Goal: Task Accomplishment & Management: Manage account settings

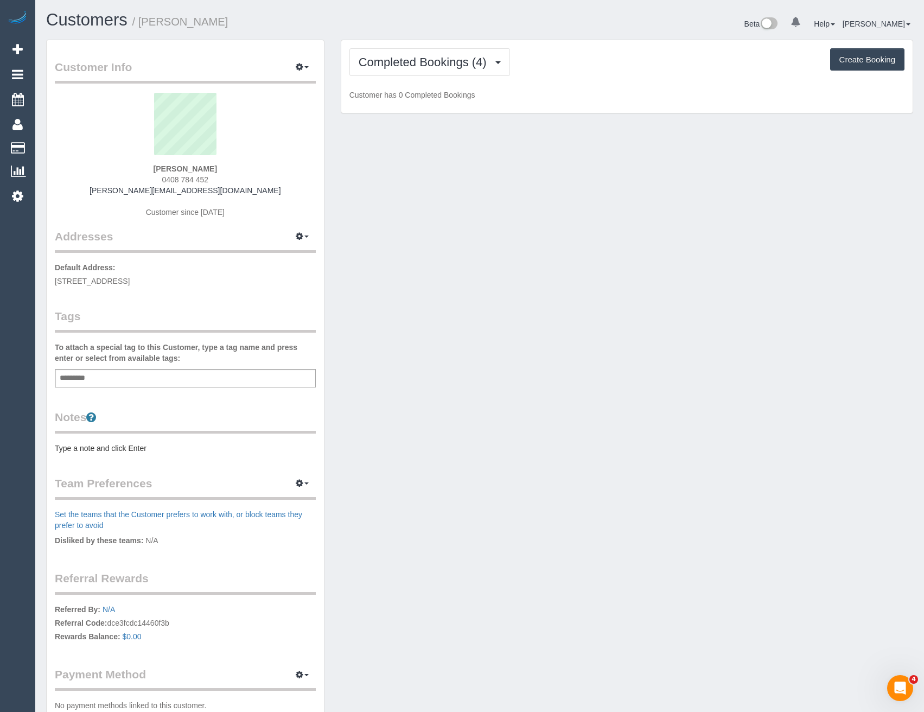
scroll to position [794, 924]
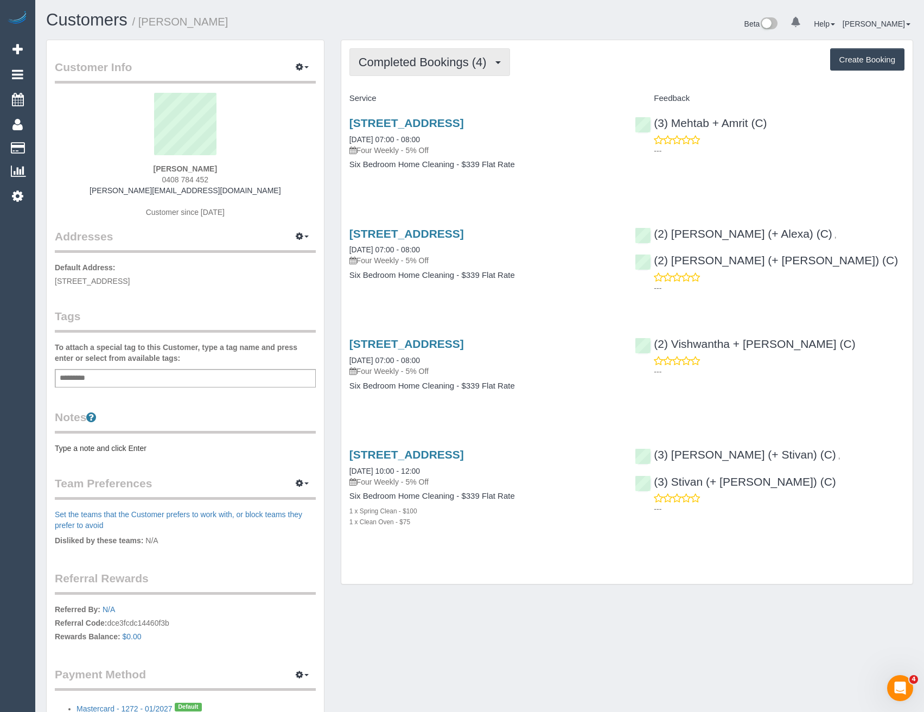
click at [492, 60] on span "Completed Bookings (4)" at bounding box center [425, 62] width 133 height 14
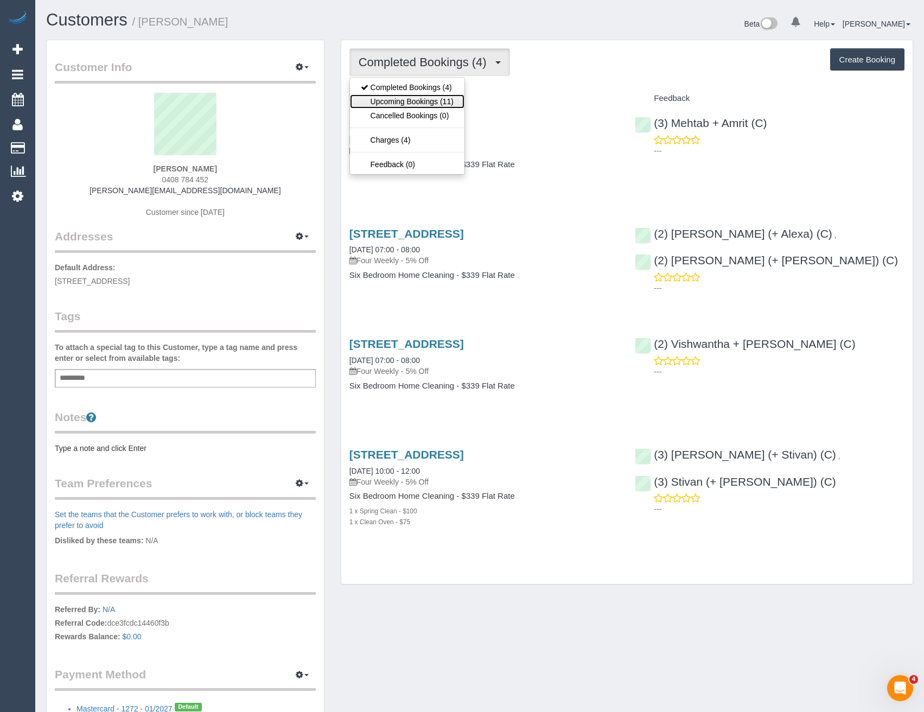
click at [441, 104] on link "Upcoming Bookings (11)" at bounding box center [407, 101] width 114 height 14
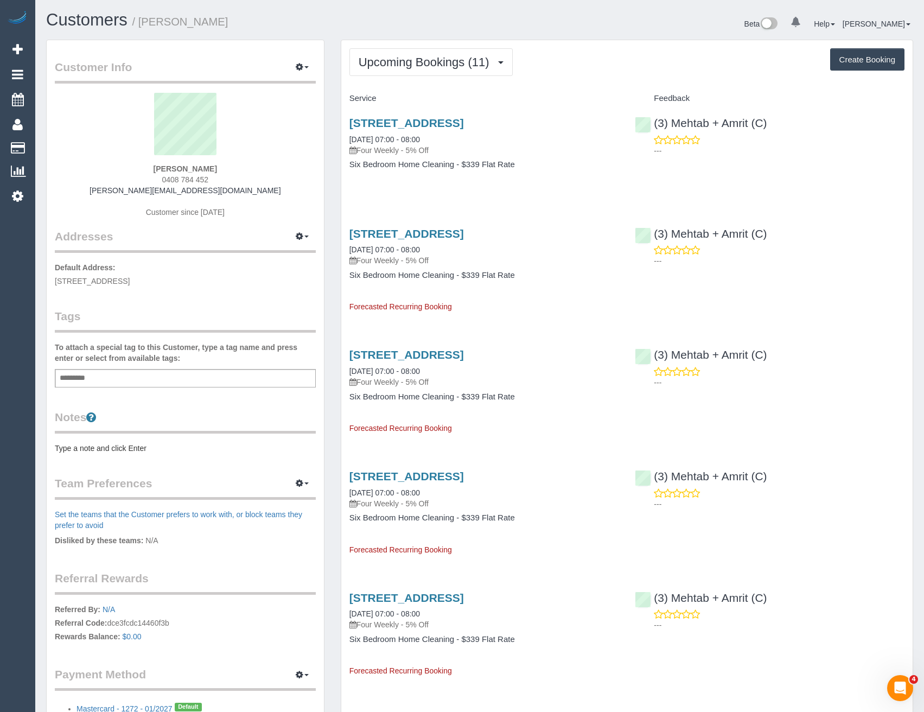
scroll to position [1489, 924]
click at [464, 118] on link "99 Valentine Street, Ivanhoe, VIC 3079" at bounding box center [406, 123] width 114 height 12
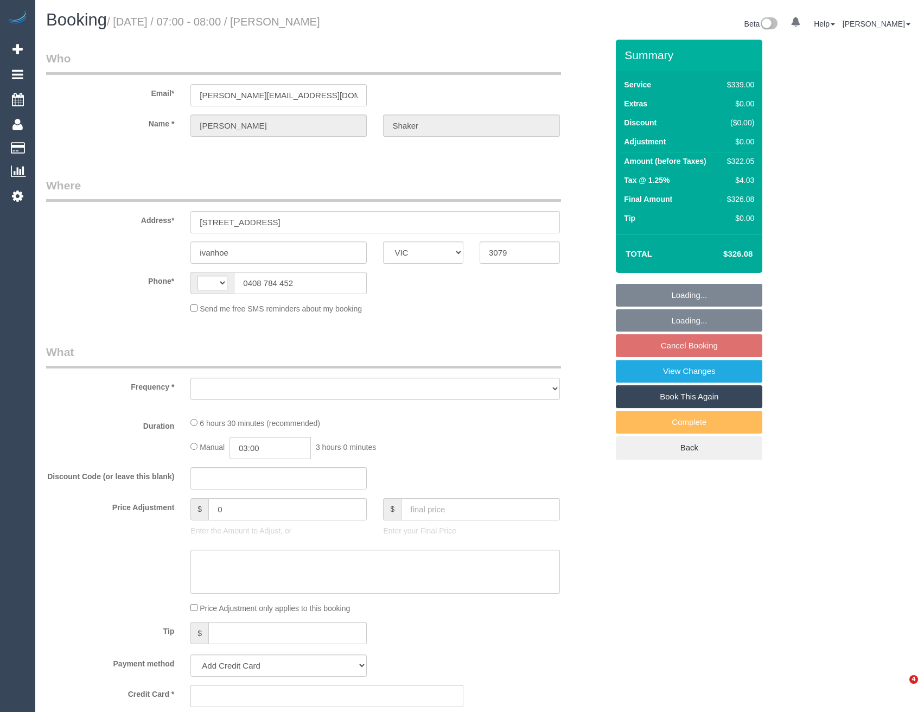
select select "VIC"
select select "string:AU"
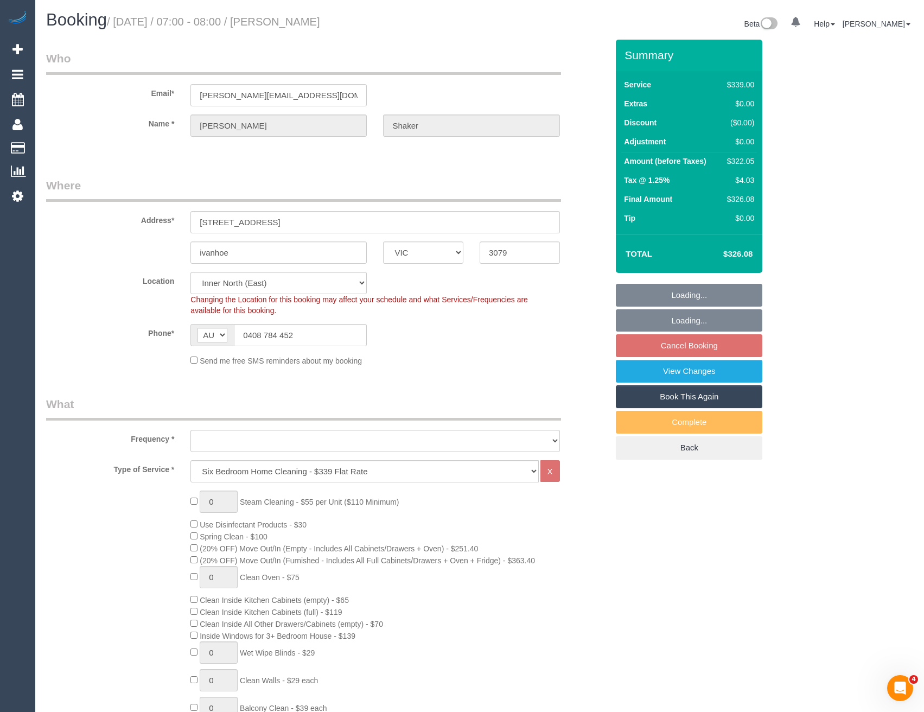
select select "string:stripe-pm_1RQGdd2GScqysDRVLzeCoW1A"
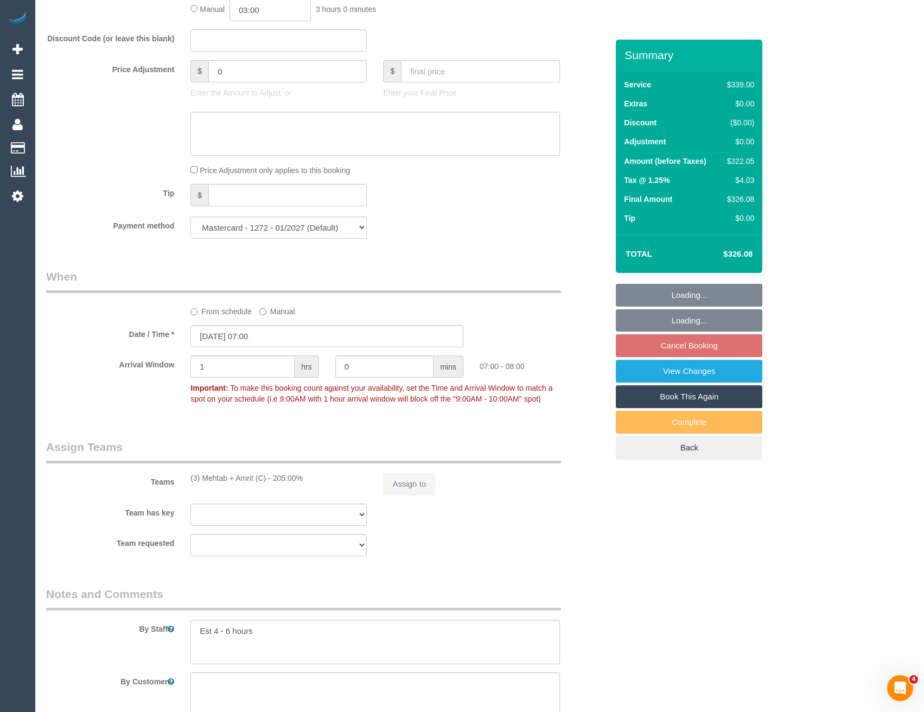
select select "object:645"
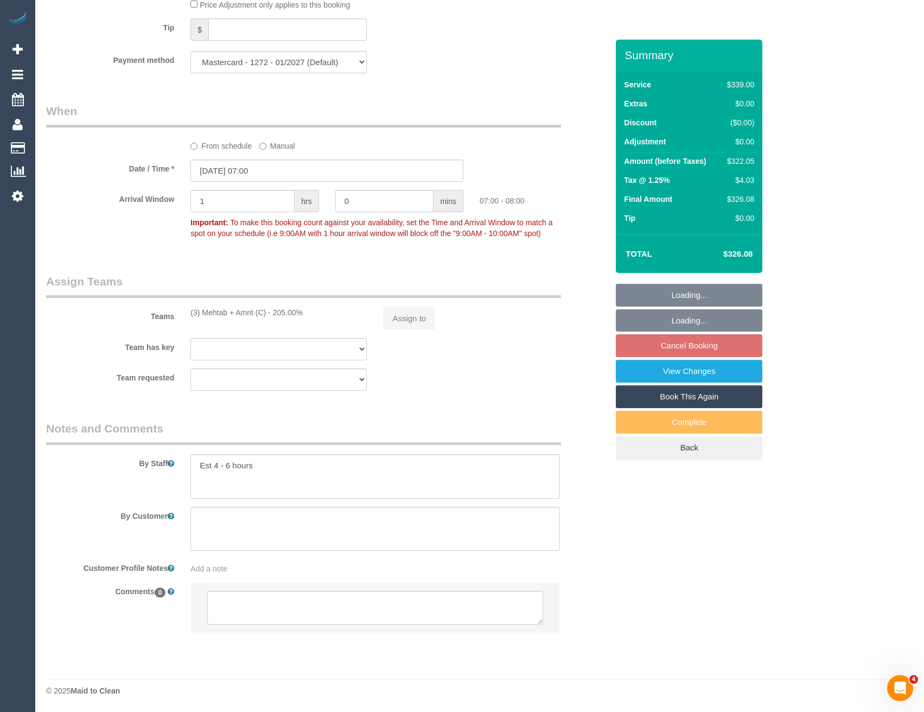
select select "number:28"
select select "number:14"
select select "number:19"
select select "number:36"
select select "number:35"
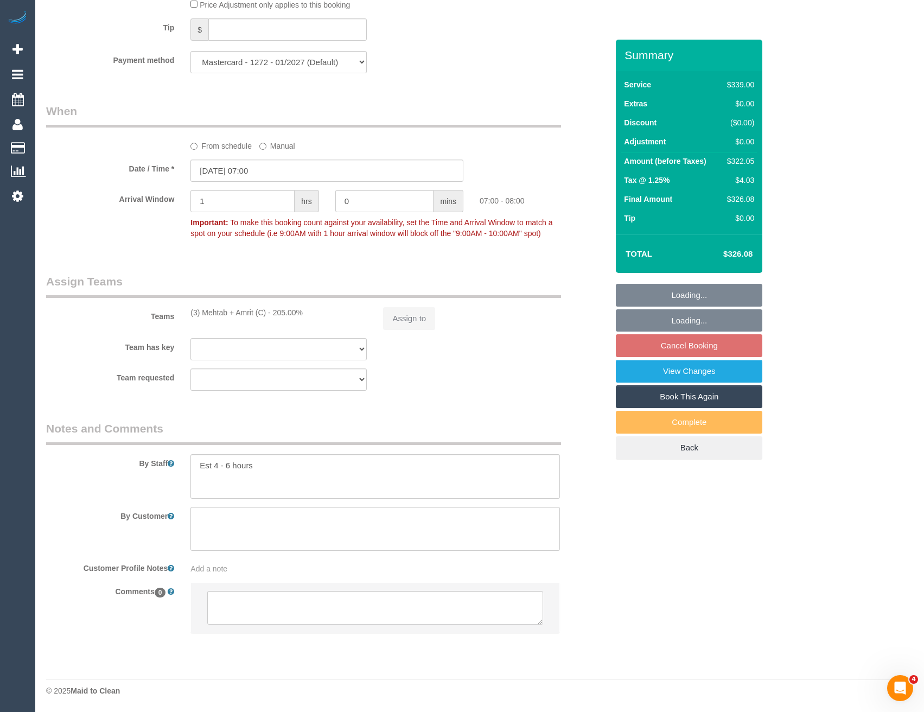
select select "number:13"
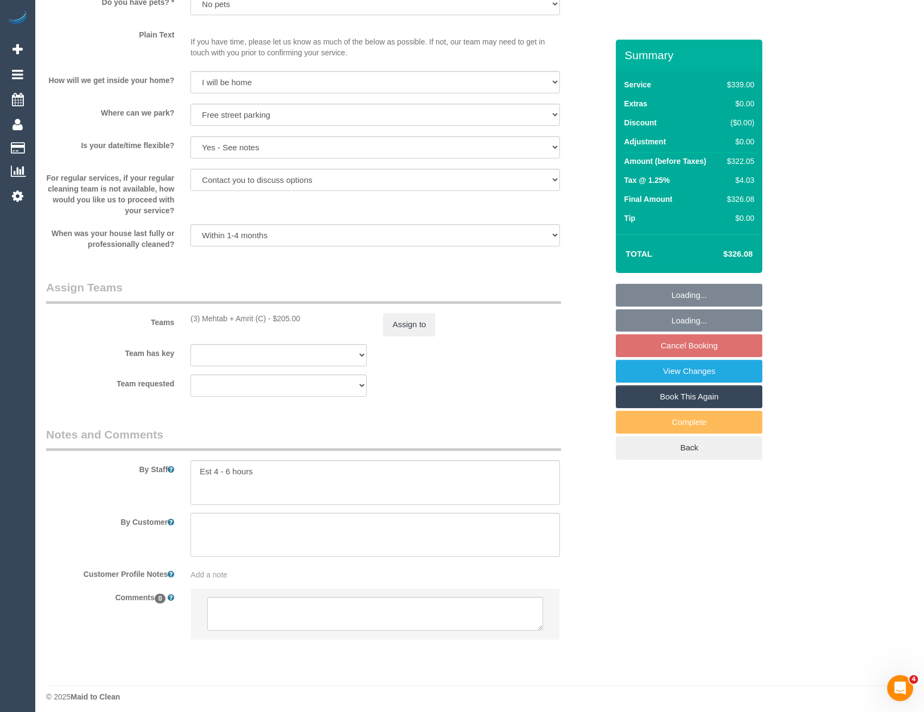
scroll to position [1431, 0]
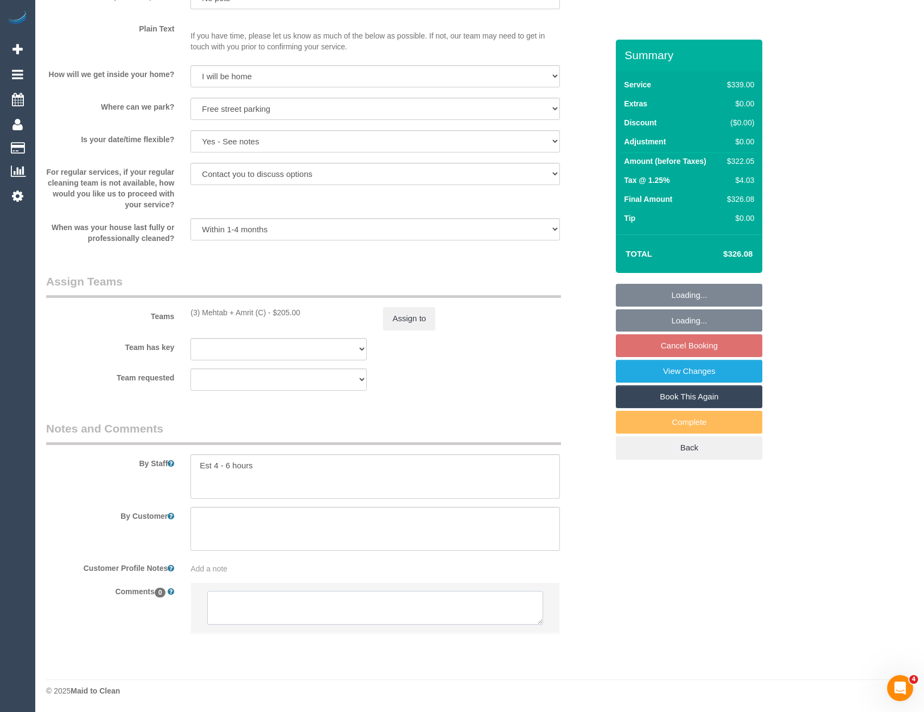
click at [277, 611] on textarea at bounding box center [374, 608] width 335 height 34
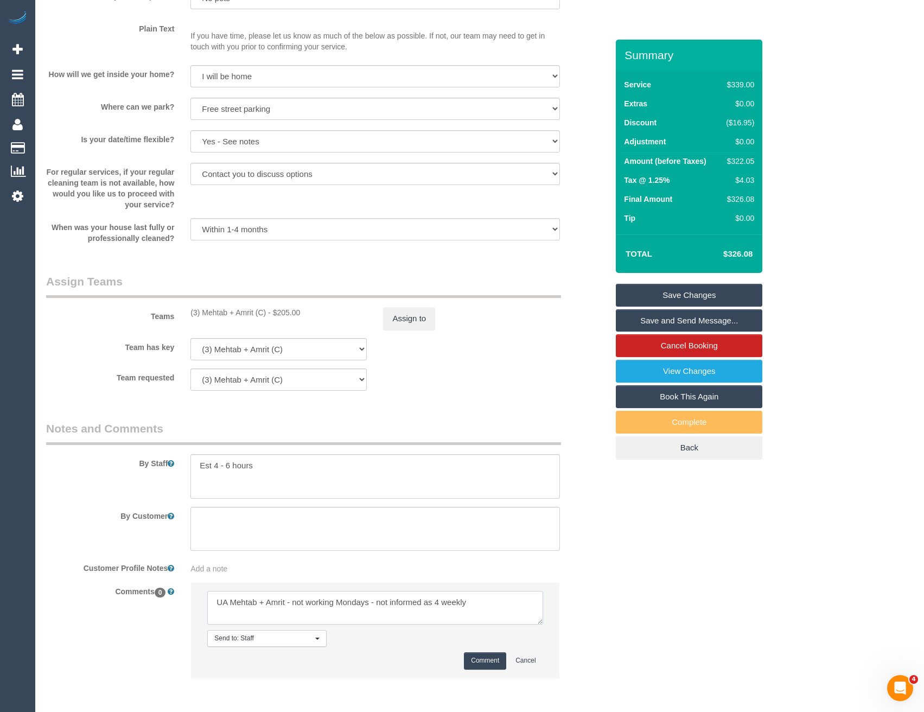
type textarea "UA Mehtab + Amrit - not working Mondays - not informed as 4 weekly"
click at [506, 666] on button "Comment" at bounding box center [485, 660] width 42 height 17
click at [394, 318] on button "Assign to" at bounding box center [409, 318] width 52 height 23
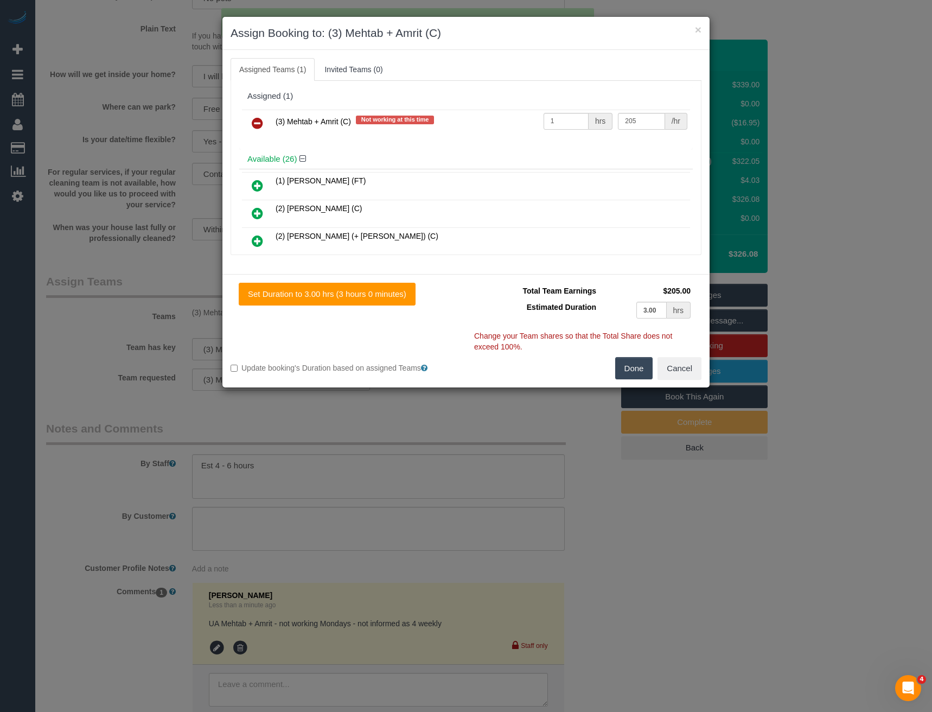
click at [259, 124] on icon at bounding box center [257, 123] width 11 height 13
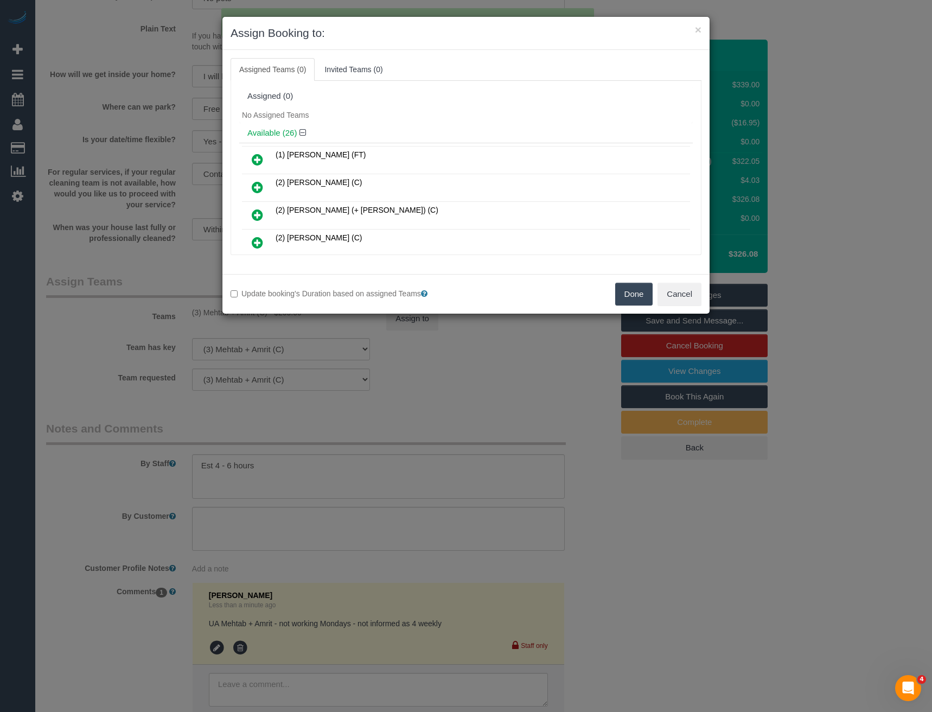
click at [635, 292] on button "Done" at bounding box center [634, 294] width 38 height 23
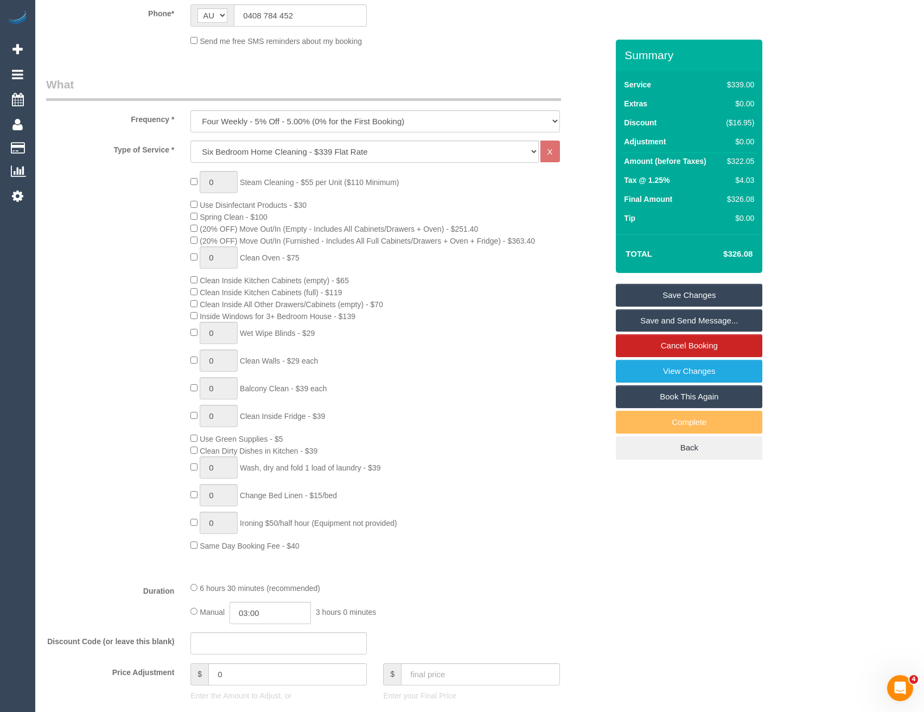
scroll to position [0, 0]
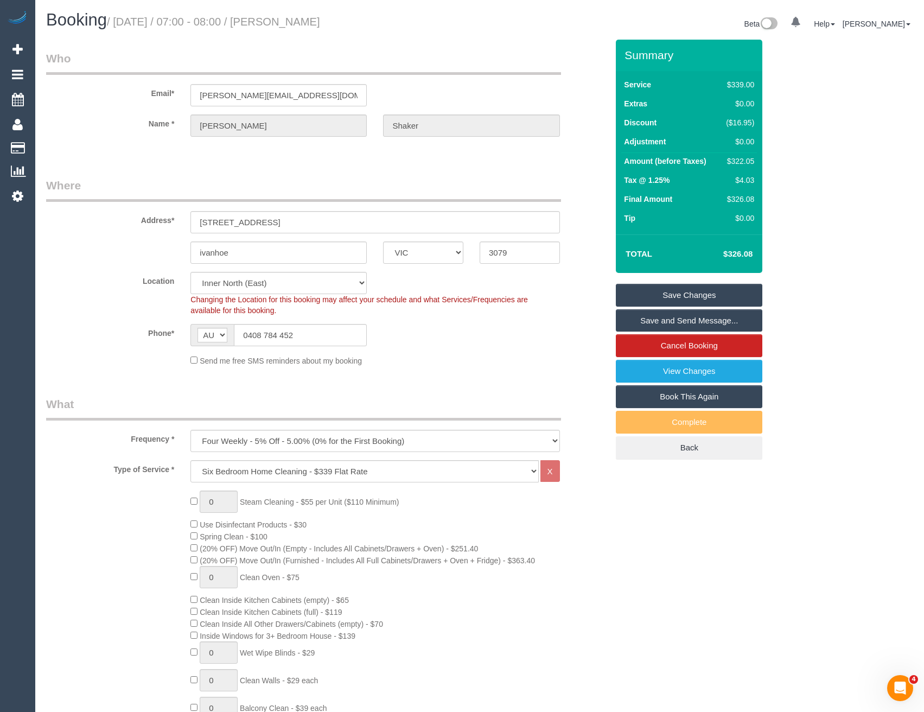
click at [695, 296] on link "Save Changes" at bounding box center [689, 295] width 146 height 23
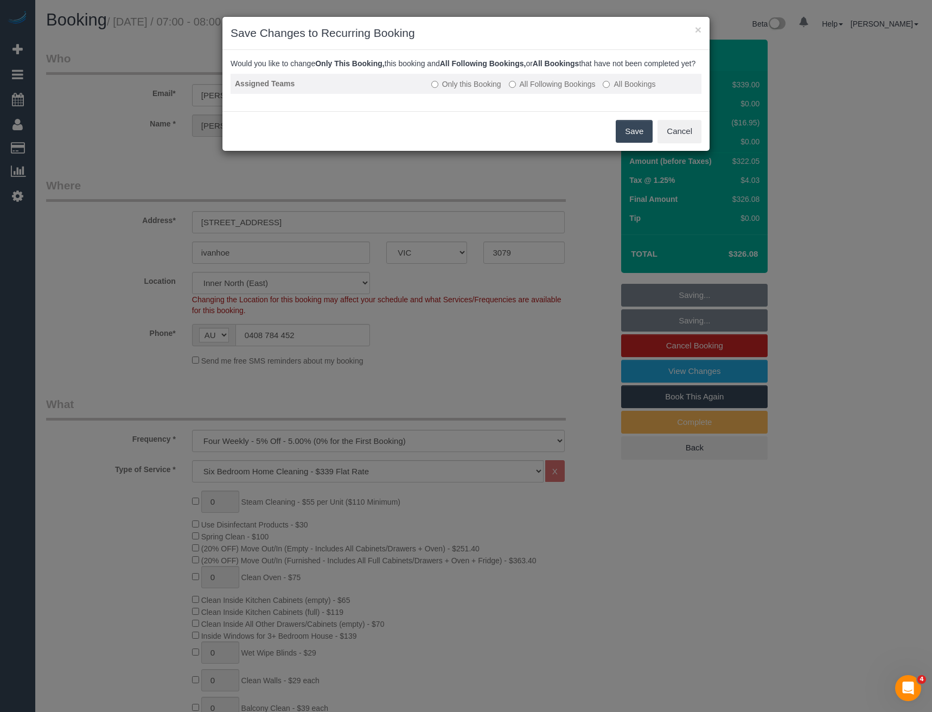
click at [539, 90] on label "All Following Bookings" at bounding box center [552, 84] width 87 height 11
click at [643, 139] on button "Save" at bounding box center [634, 131] width 37 height 23
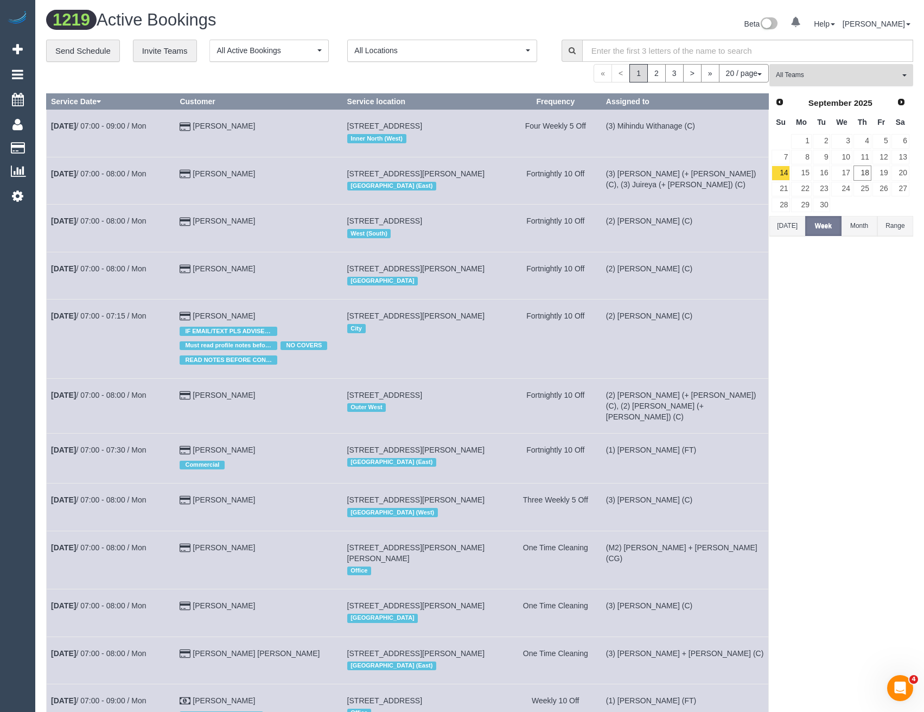
click at [812, 75] on span "All Teams" at bounding box center [838, 75] width 124 height 9
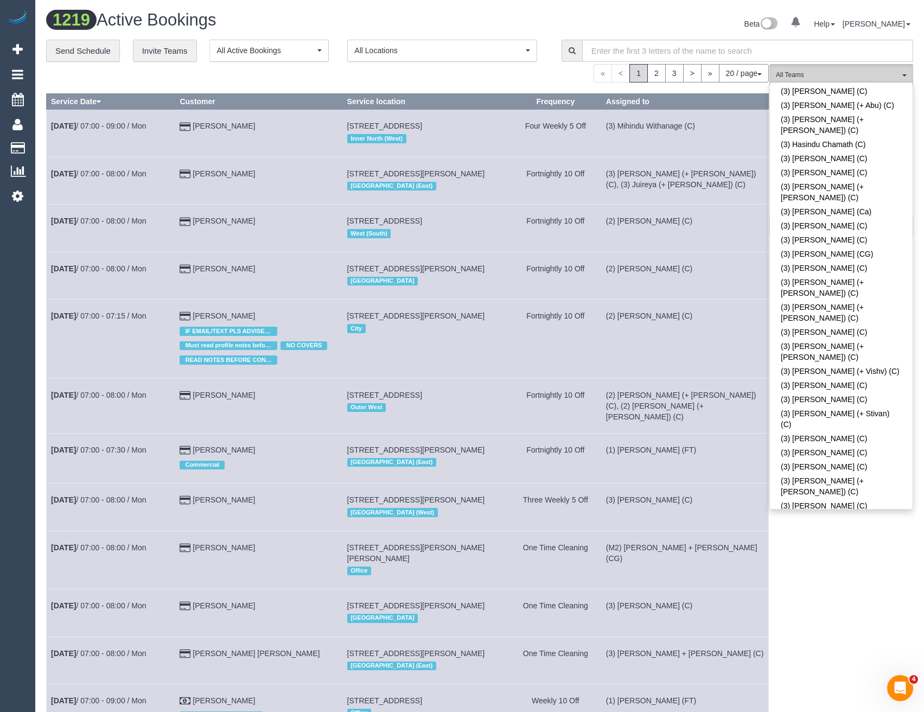
scroll to position [2170, 0]
click at [819, 567] on link "(3) Mehtab + Amrit (C)" at bounding box center [841, 574] width 143 height 14
click at [851, 575] on div "(3) Mehtab + Amrit (C) All Teams Remove Team Filters (0) Account - Tech (0) Off…" at bounding box center [841, 626] width 144 height 1124
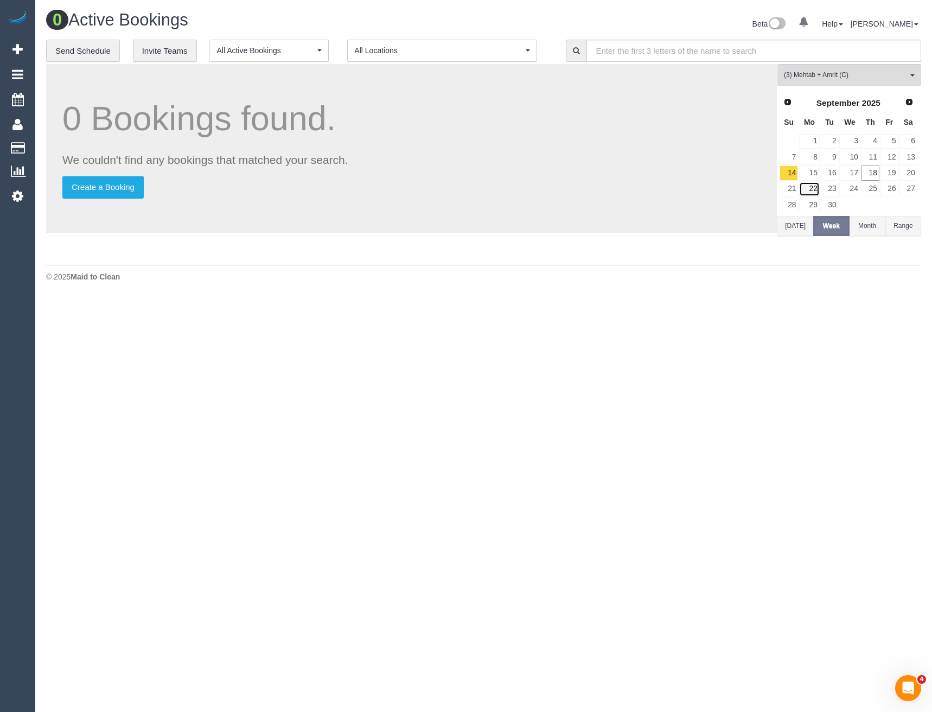
click at [809, 186] on link "22" at bounding box center [809, 189] width 20 height 15
click at [813, 203] on link "29" at bounding box center [809, 204] width 20 height 15
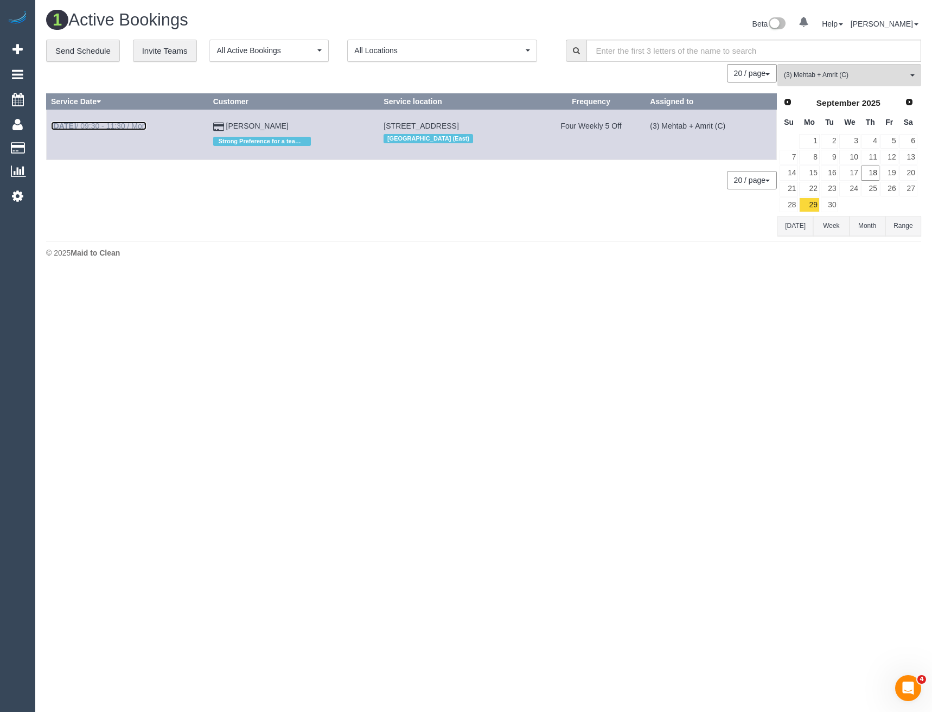
click at [123, 126] on link "Sep 29th / 09:30 - 11:30 / Mon" at bounding box center [98, 126] width 95 height 9
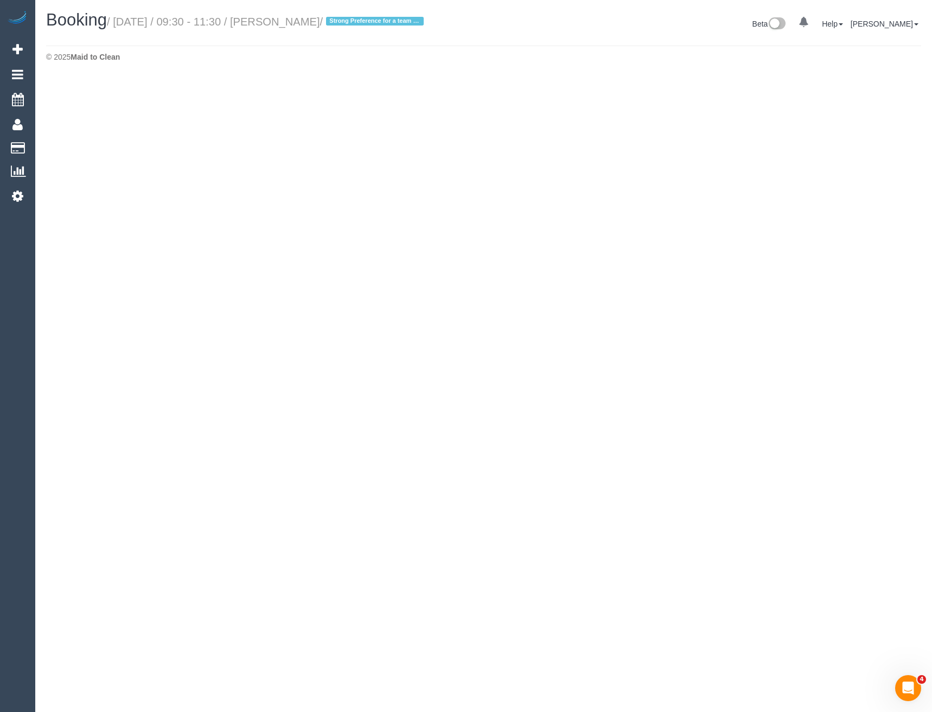
select select "VIC"
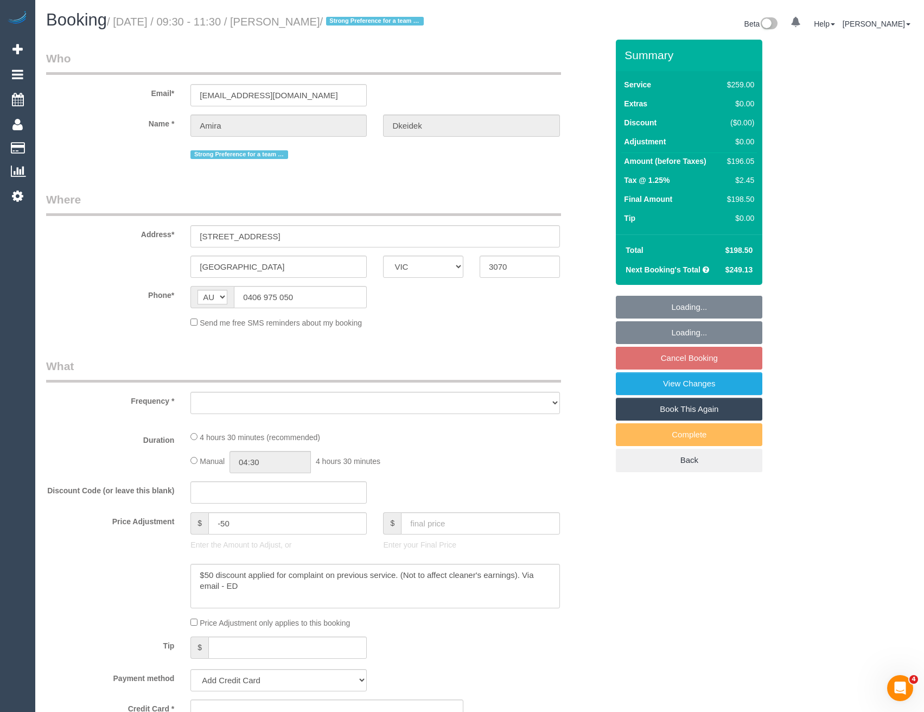
select select "number:28"
select select "number:14"
select select "number:18"
select select "number:23"
select select "number:13"
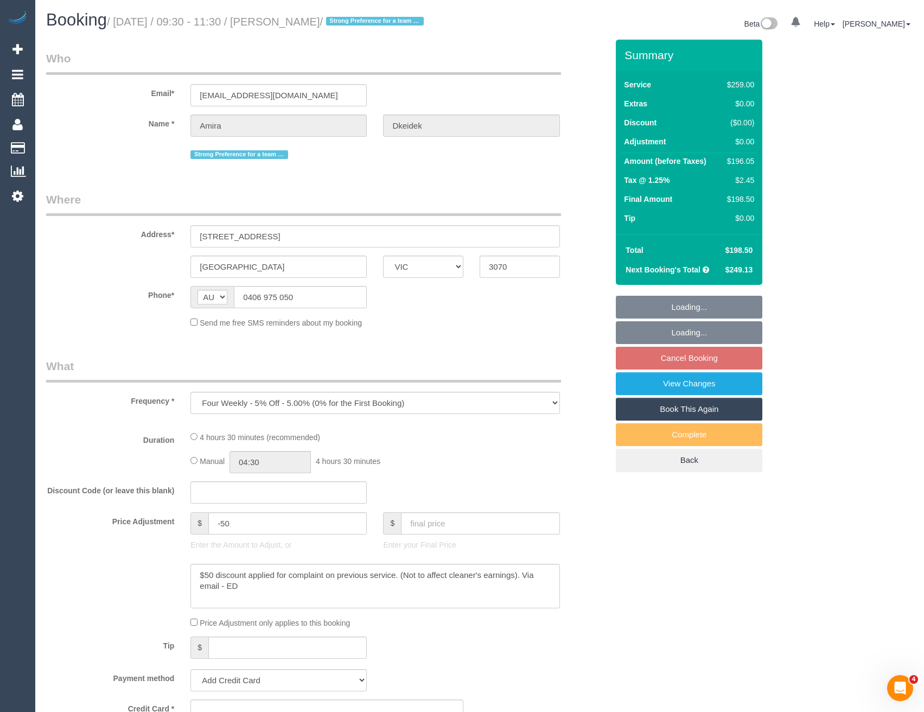
select select "object:6504"
select select "string:stripe-pm_1JsQaj2GScqysDRVT6pX7zL7"
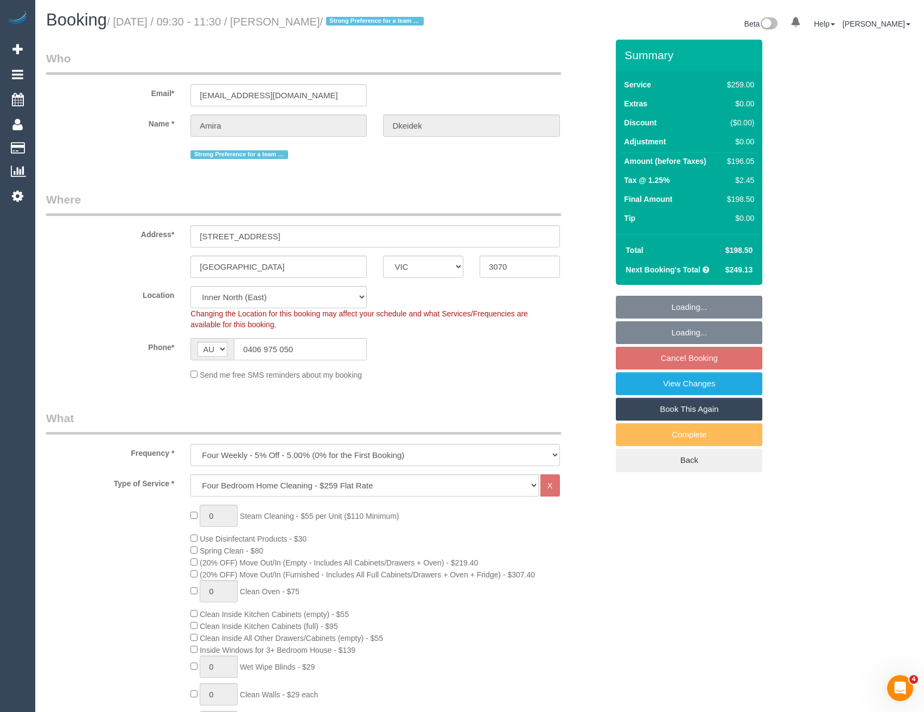
select select "object:7434"
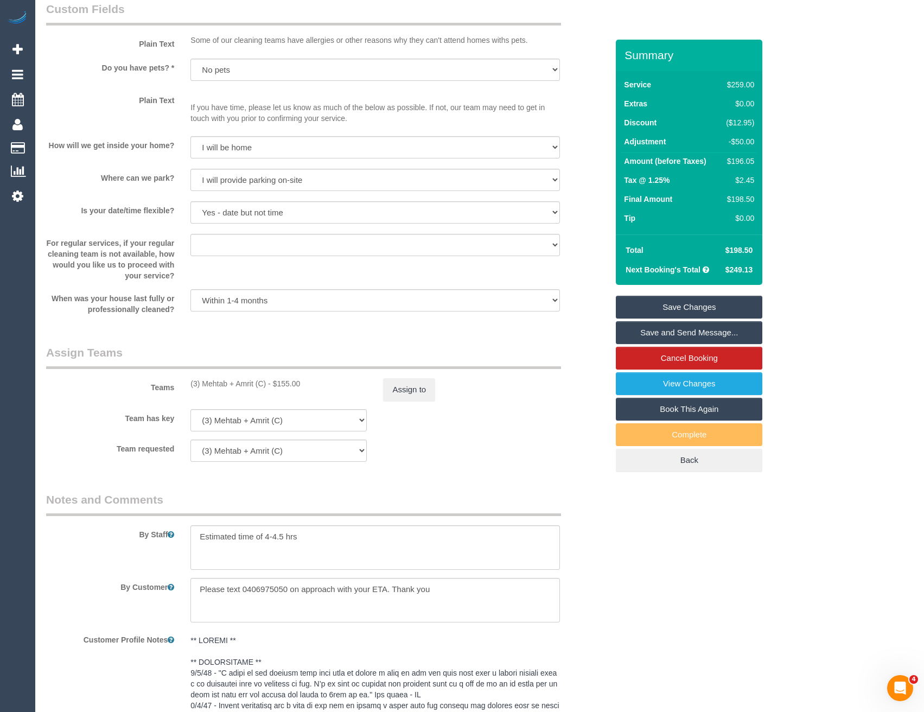
scroll to position [1733, 0]
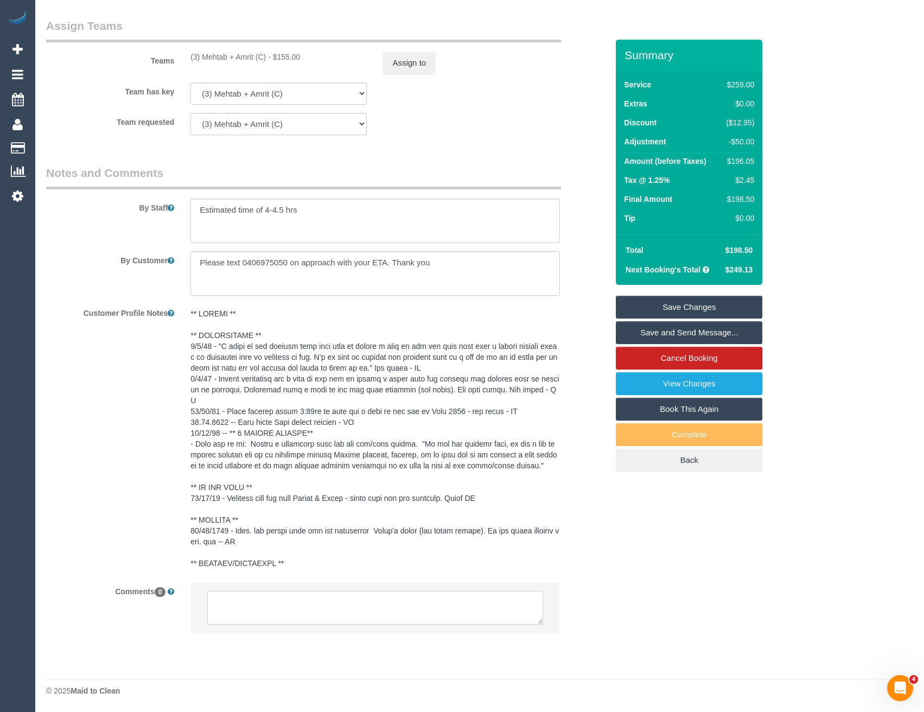
click at [278, 611] on textarea at bounding box center [374, 608] width 335 height 34
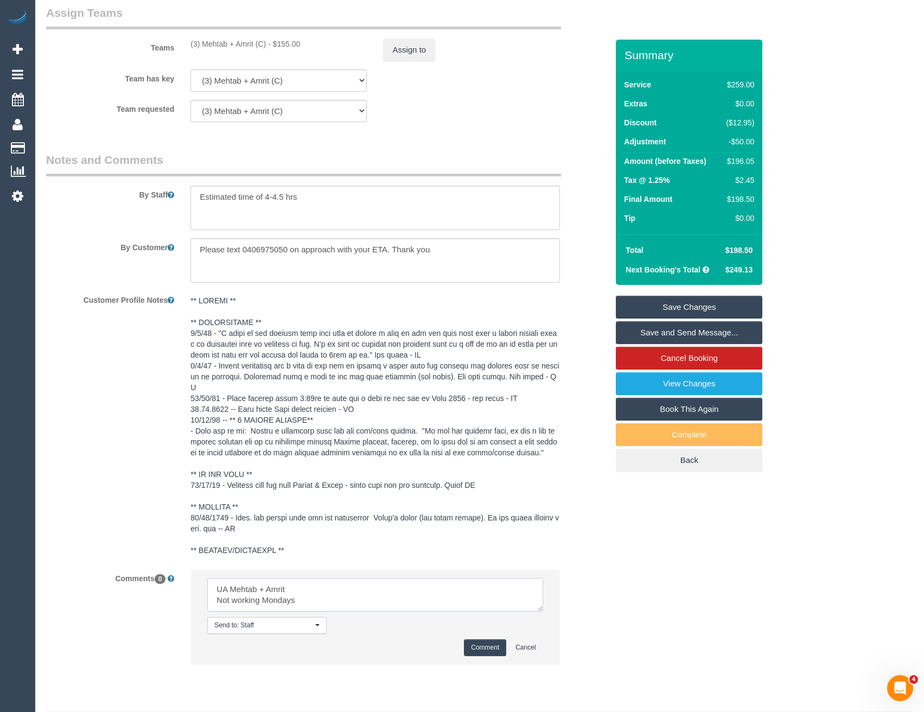
scroll to position [4, 0]
type textarea "UA Mehtab + Amrit Not working Mondays Not informed as 4 weekly"
click at [477, 656] on button "Comment" at bounding box center [485, 647] width 42 height 17
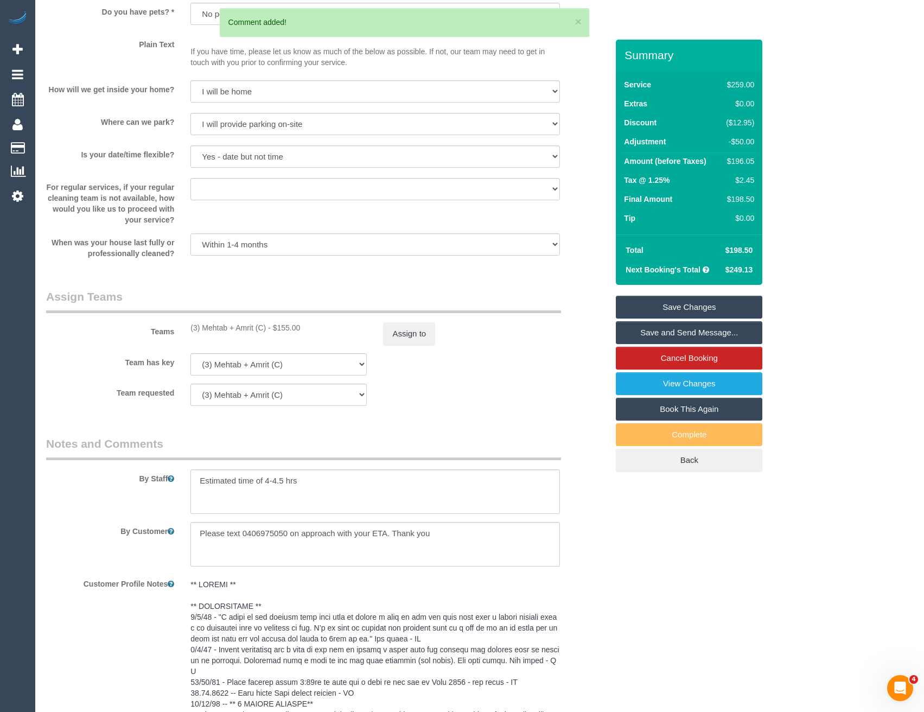
scroll to position [1407, 0]
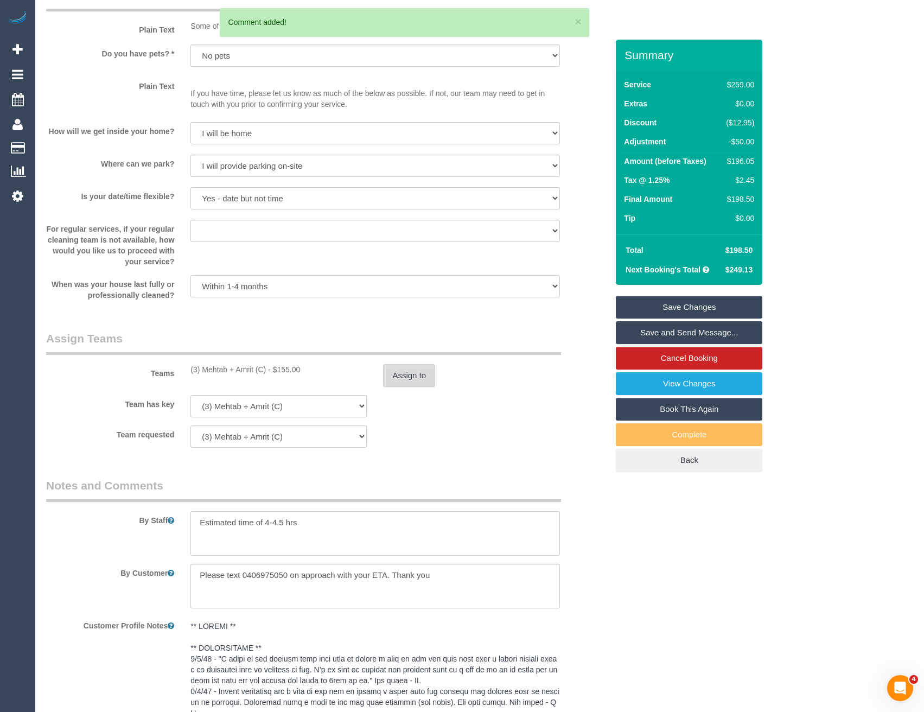
click at [405, 382] on button "Assign to" at bounding box center [409, 375] width 52 height 23
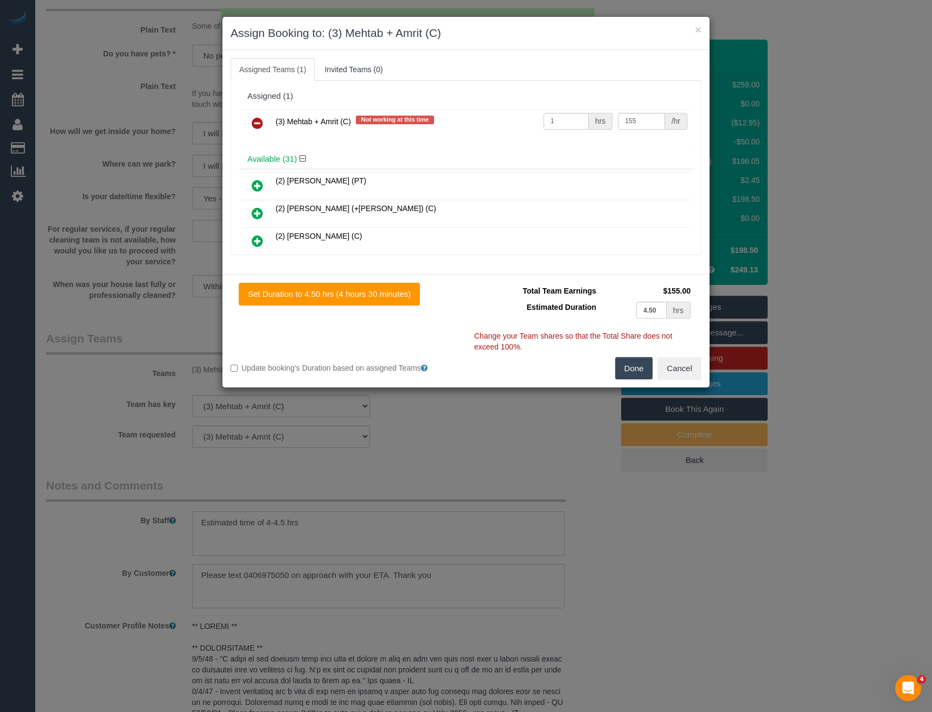
click at [257, 126] on icon at bounding box center [257, 123] width 11 height 13
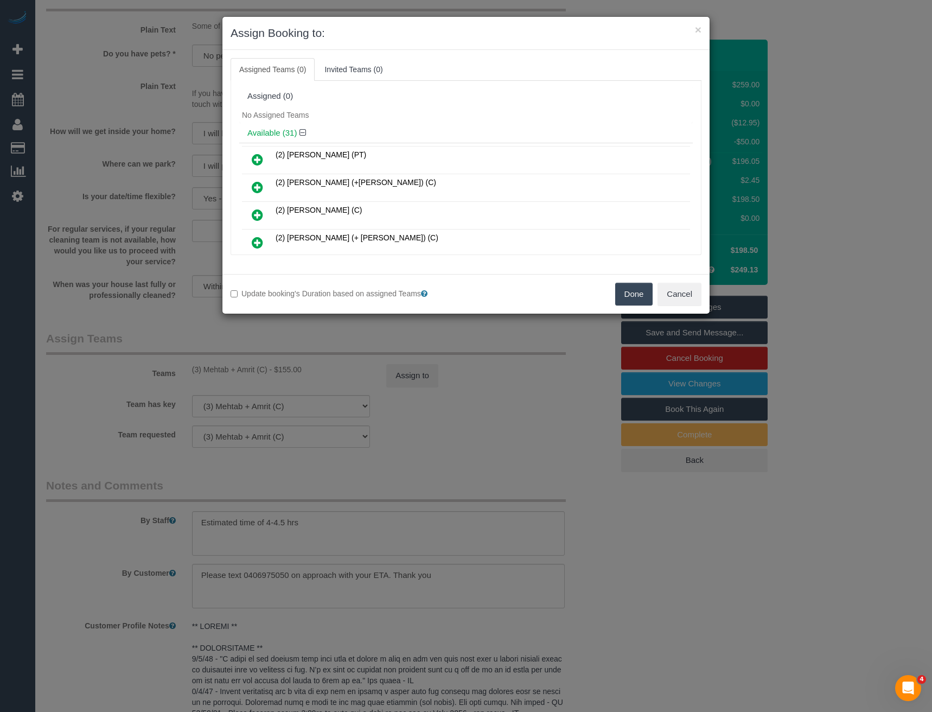
click at [622, 290] on button "Done" at bounding box center [634, 294] width 38 height 23
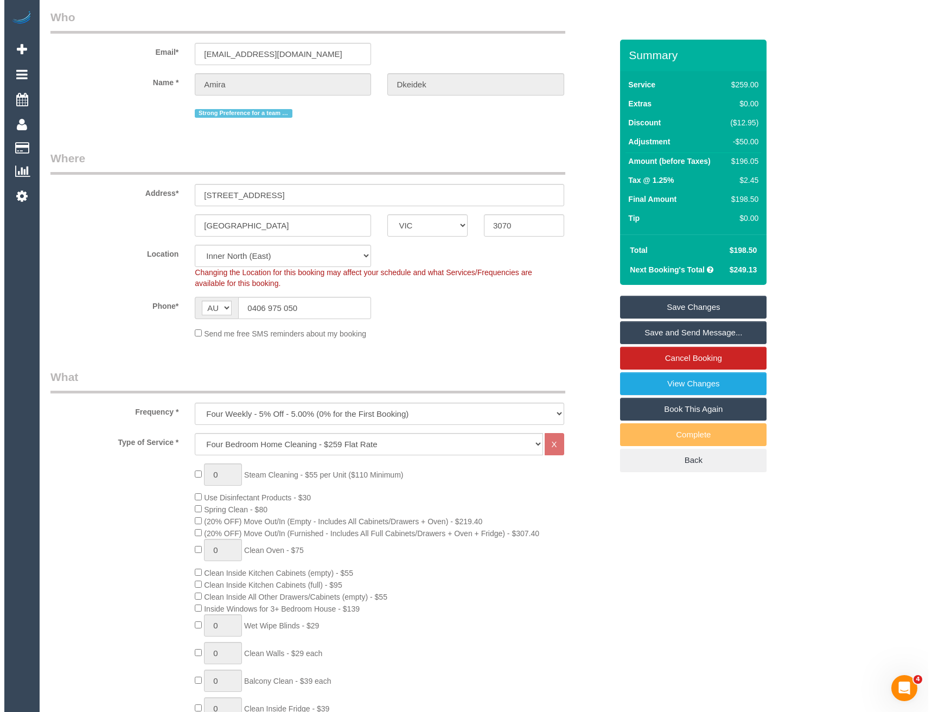
scroll to position [0, 0]
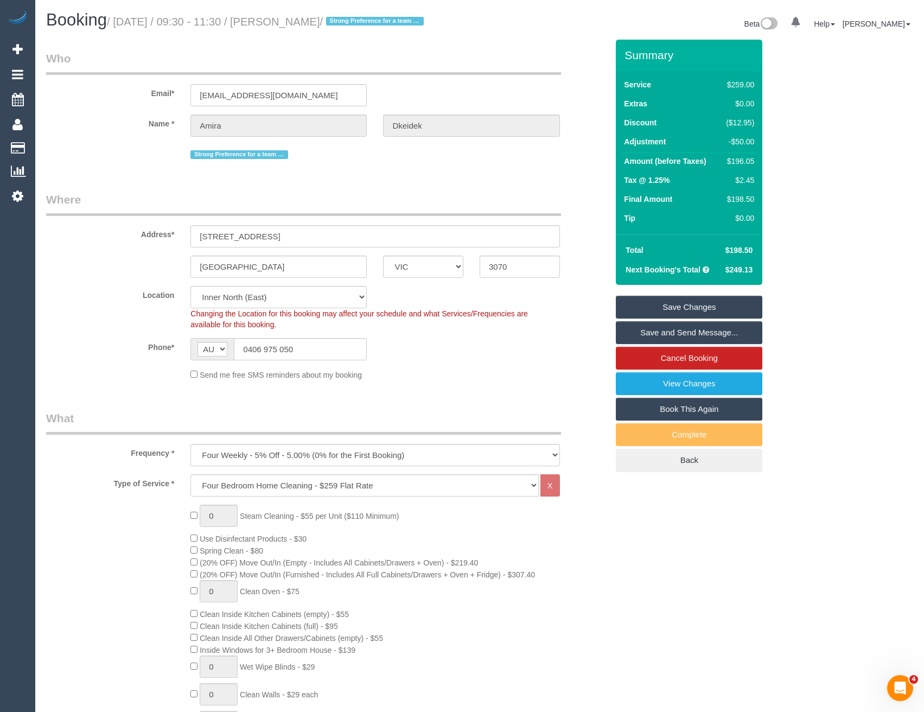
click at [685, 318] on link "Save Changes" at bounding box center [689, 307] width 146 height 23
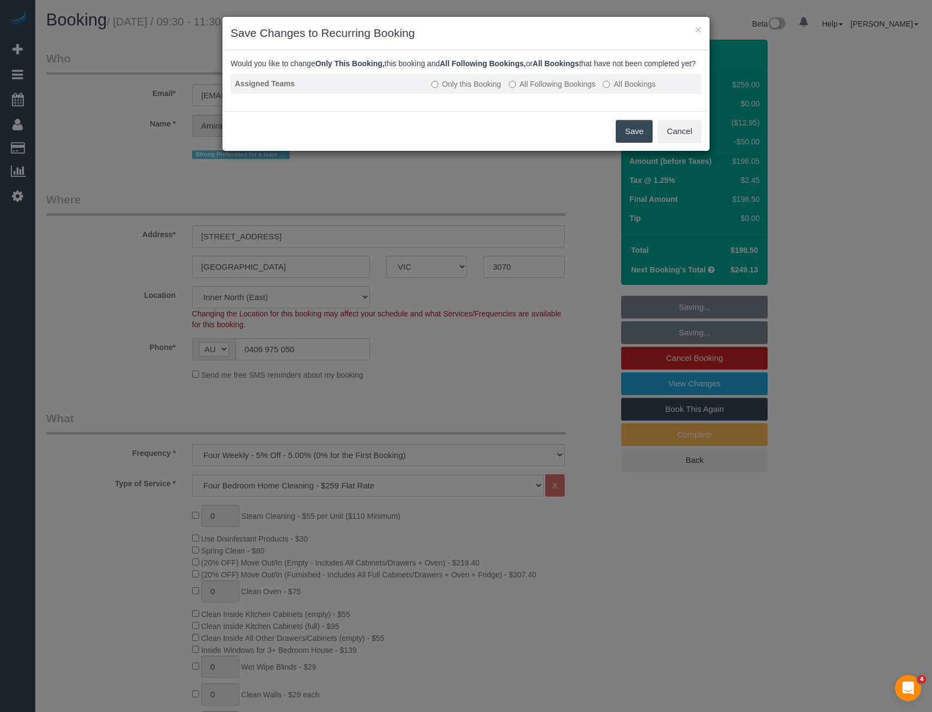
click at [535, 90] on label "All Following Bookings" at bounding box center [552, 84] width 87 height 11
click at [631, 143] on button "Save" at bounding box center [634, 131] width 37 height 23
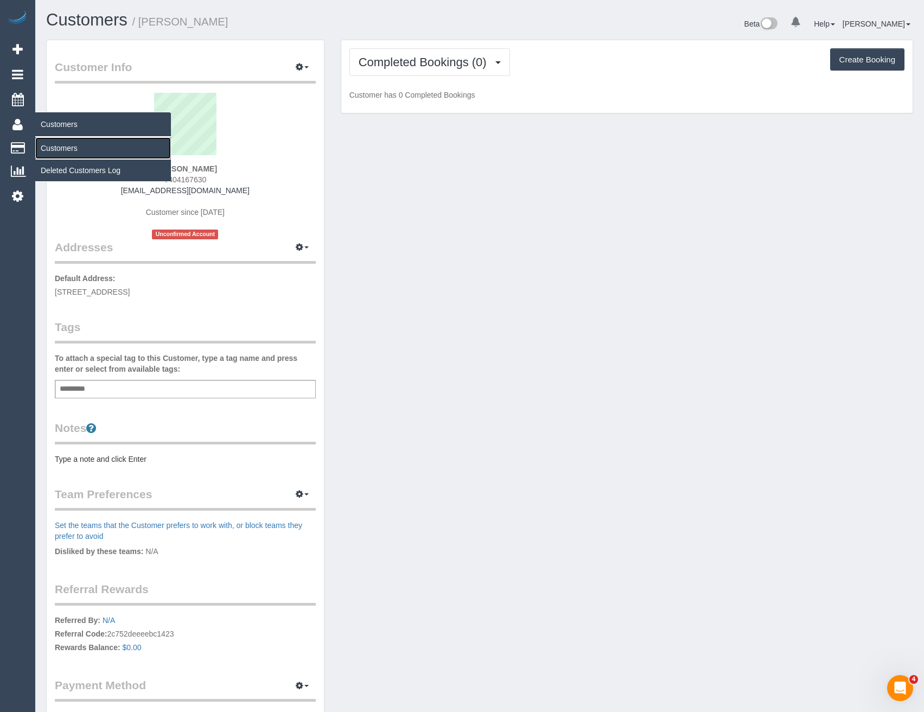
click at [53, 151] on link "Customers" at bounding box center [103, 148] width 136 height 22
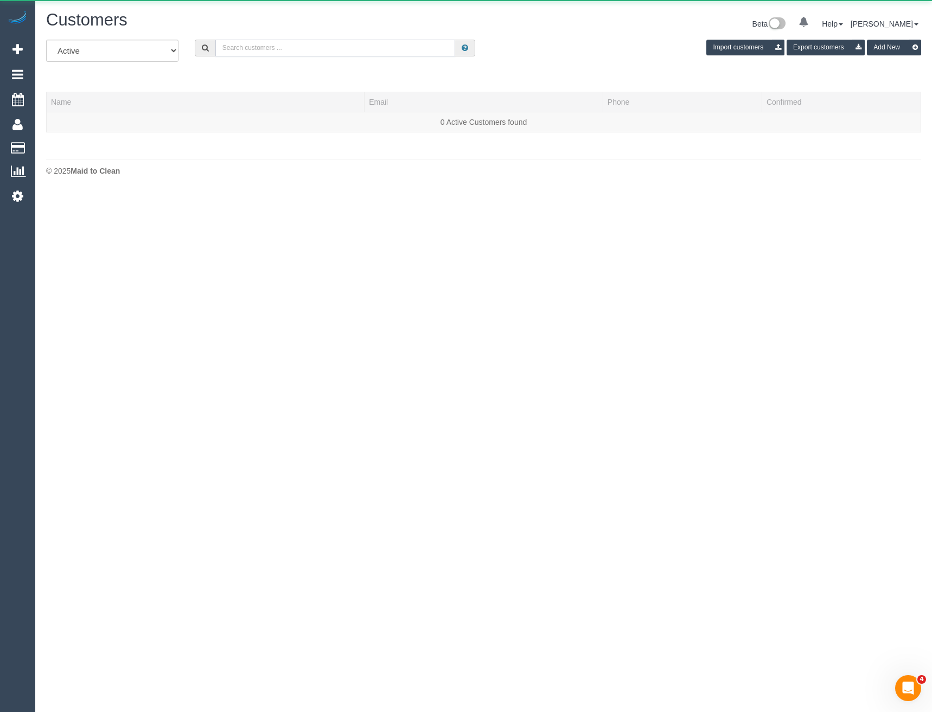
click at [302, 49] on input "text" at bounding box center [335, 48] width 240 height 17
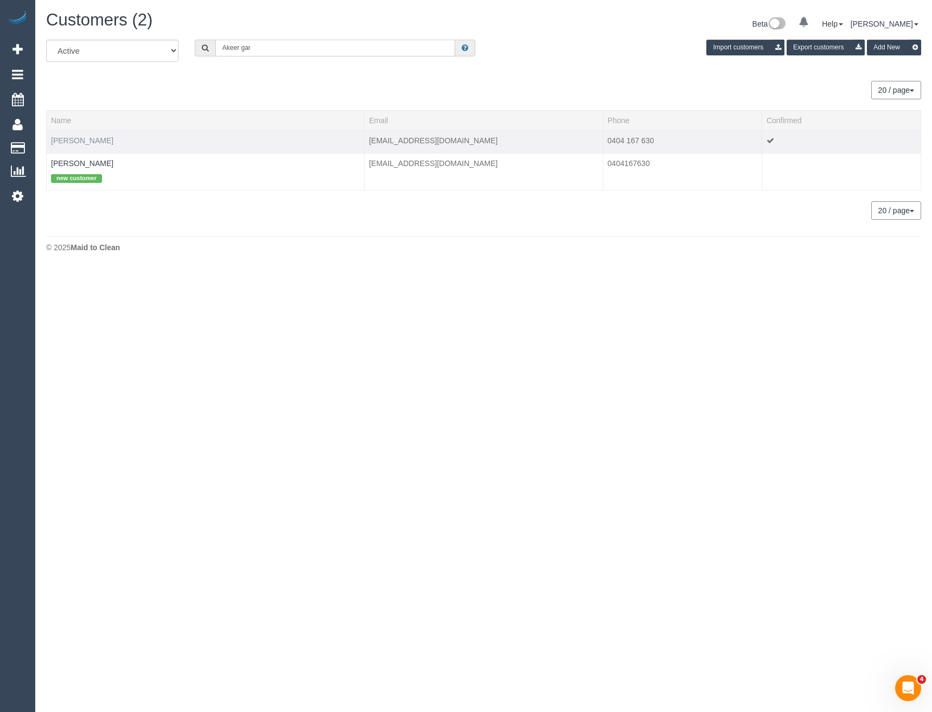
type input "Akeer gar"
click at [82, 137] on link "[PERSON_NAME]" at bounding box center [82, 140] width 62 height 9
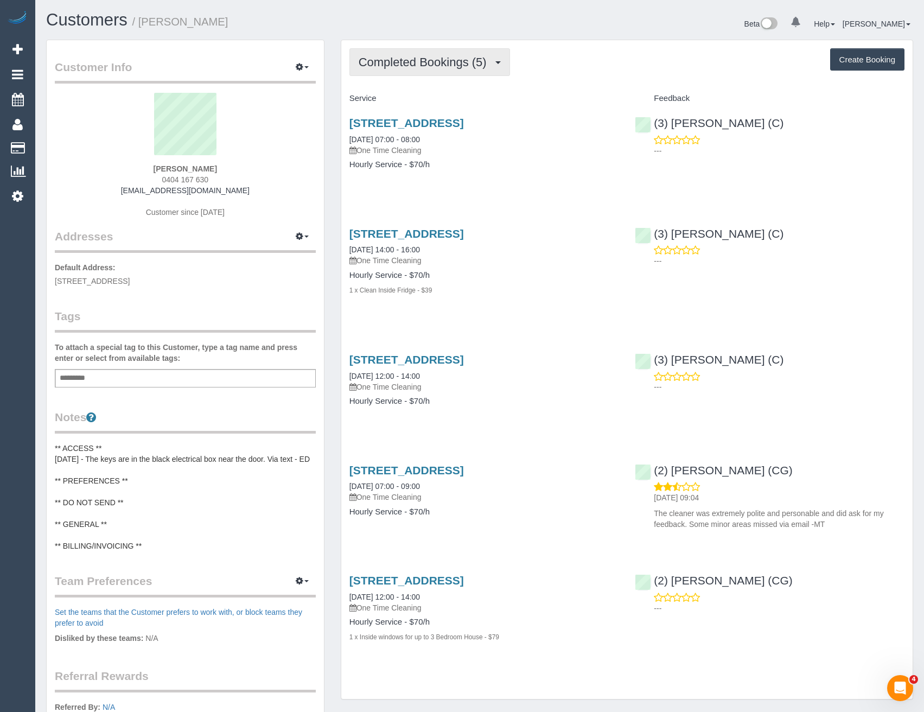
click at [405, 68] on span "Completed Bookings (5)" at bounding box center [425, 62] width 133 height 14
